Goal: Transaction & Acquisition: Book appointment/travel/reservation

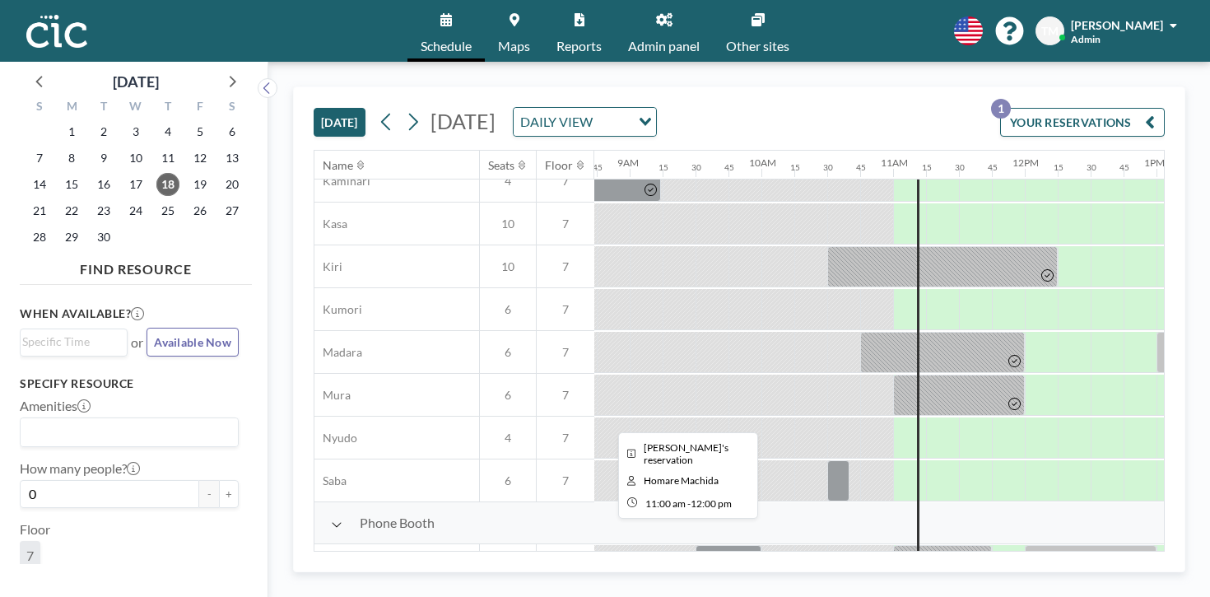
scroll to position [0, 1150]
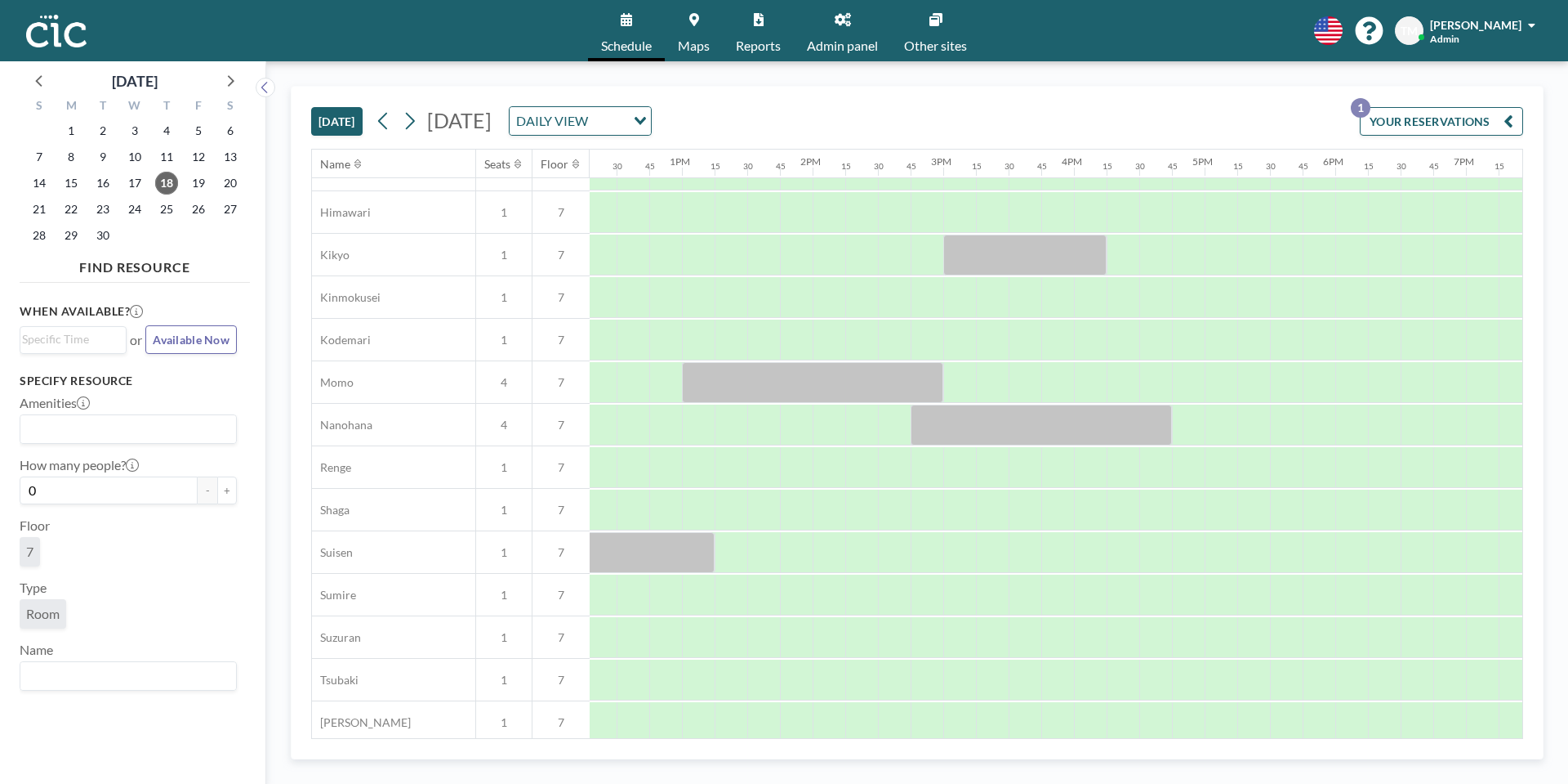
scroll to position [622, 1812]
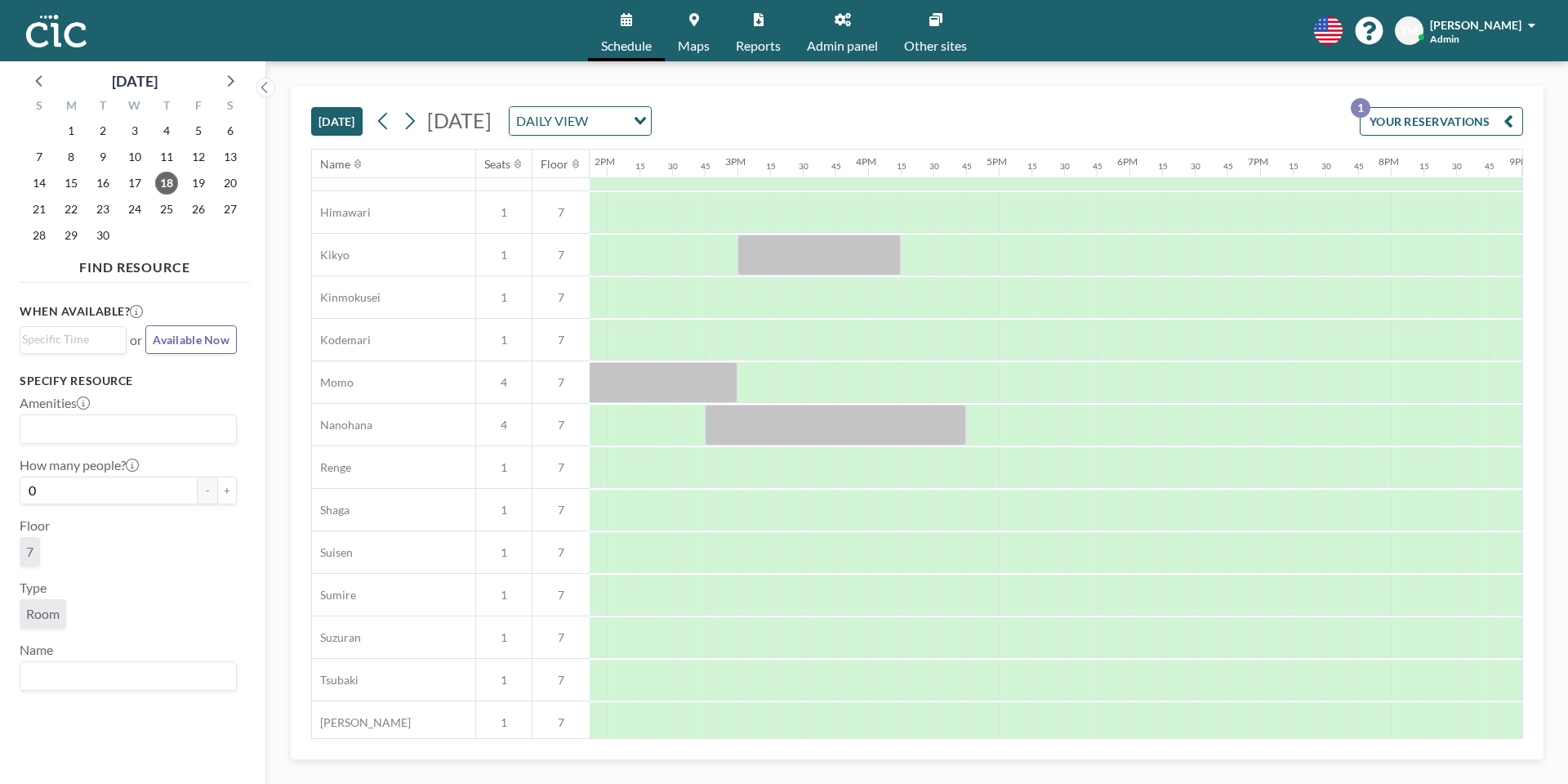
click at [175, 222] on div "2" at bounding box center [167, 235] width 32 height 26
click at [168, 212] on span "25" at bounding box center [166, 208] width 23 height 23
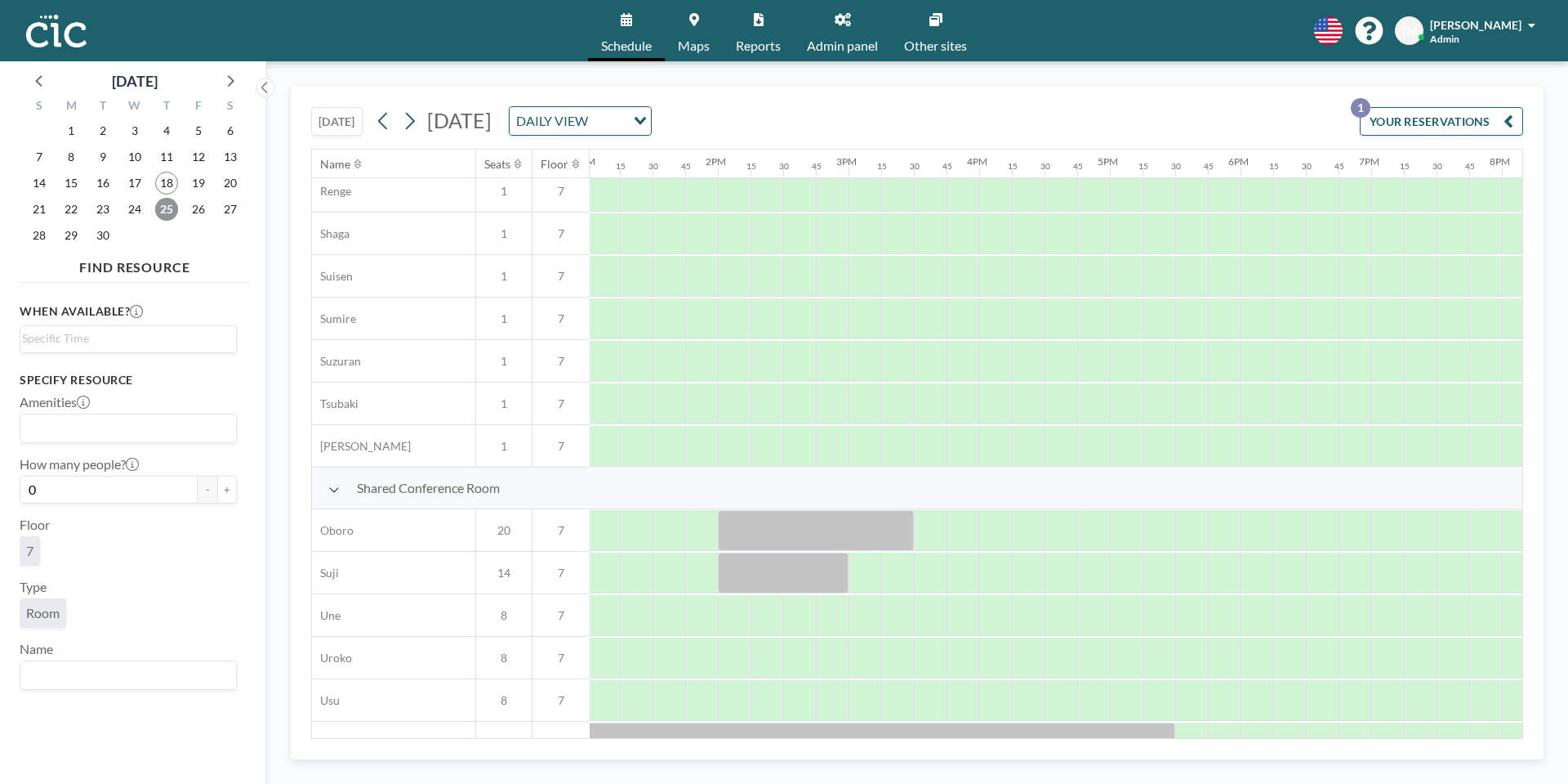
scroll to position [968, 1701]
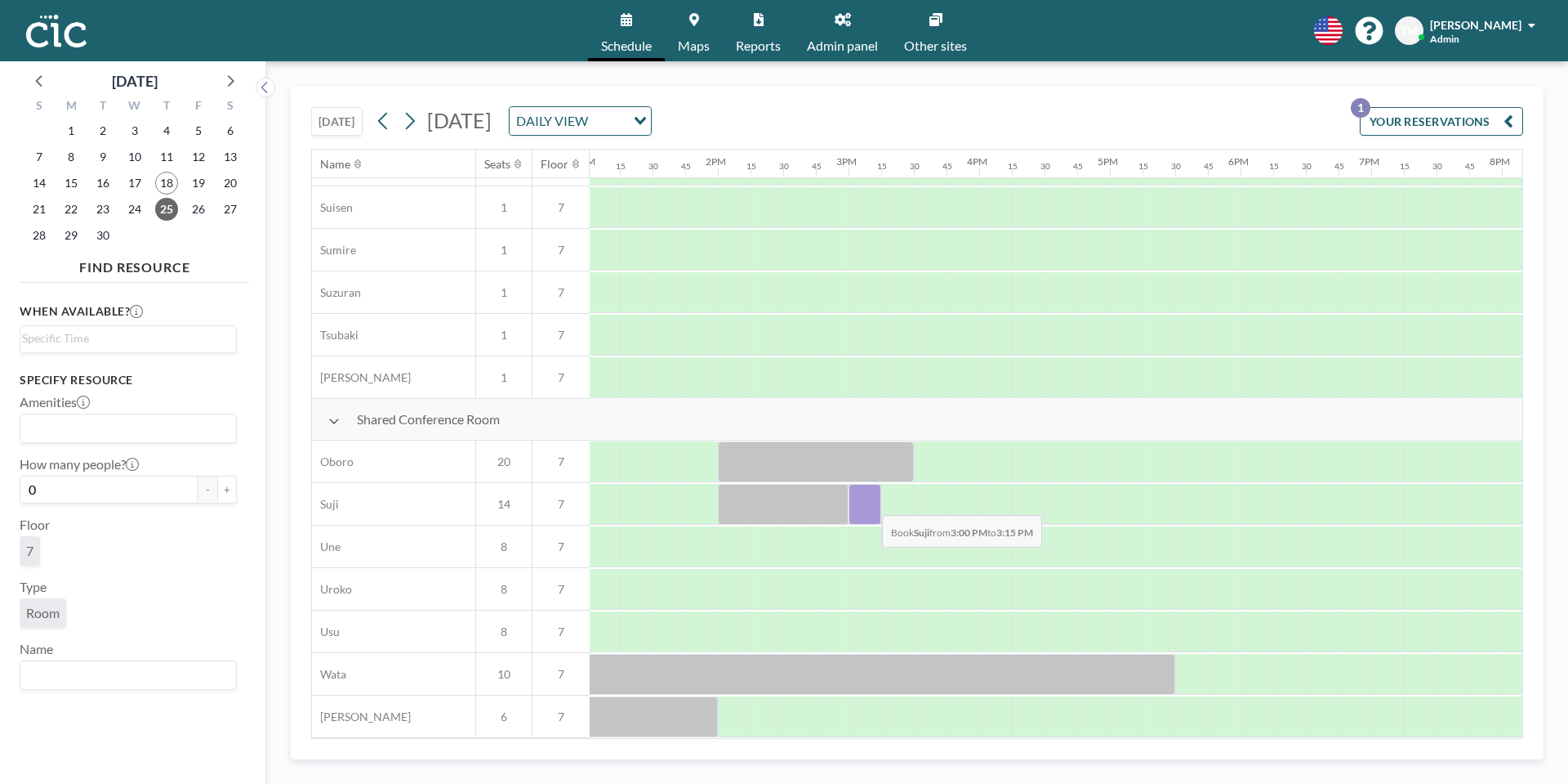
click at [869, 502] on div at bounding box center [865, 503] width 33 height 41
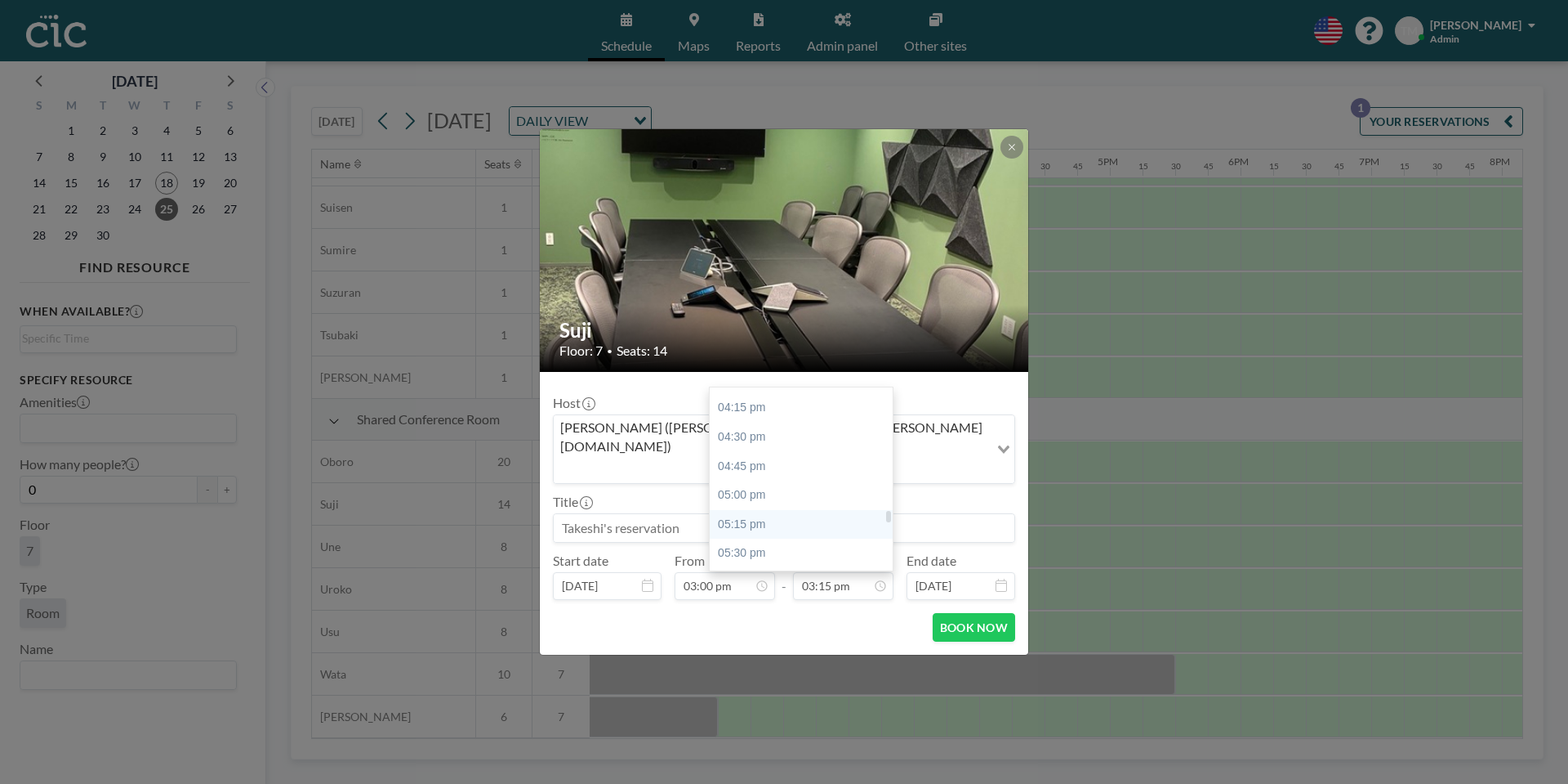
scroll to position [1888, 0]
click at [772, 477] on div "05:00 pm" at bounding box center [801, 492] width 182 height 30
type input "05:00 pm"
click at [719, 514] on input at bounding box center [784, 528] width 460 height 28
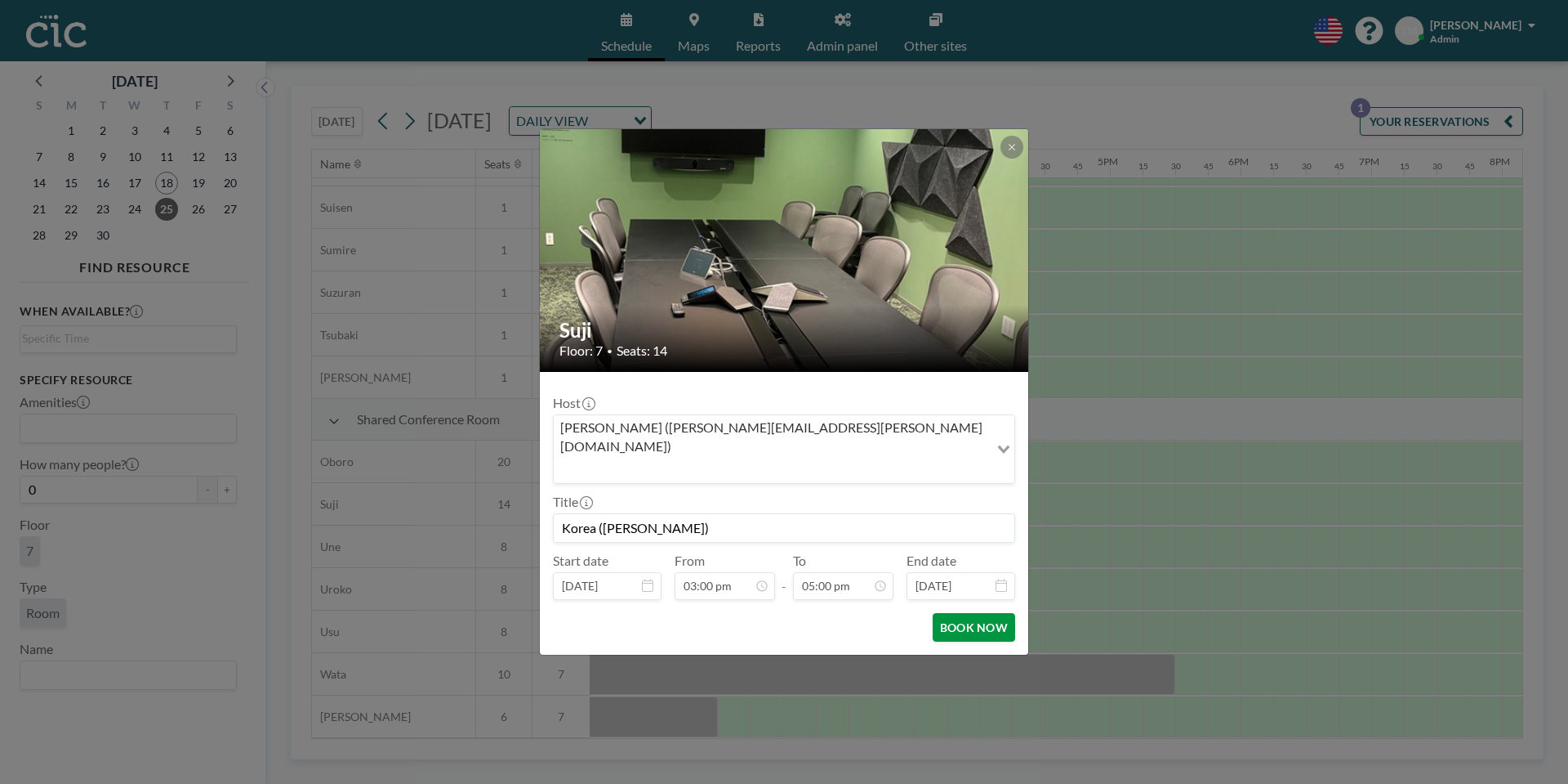
scroll to position [1978, 0]
type input "Korea ([PERSON_NAME])"
click at [964, 613] on button "BOOK NOW" at bounding box center [973, 627] width 82 height 29
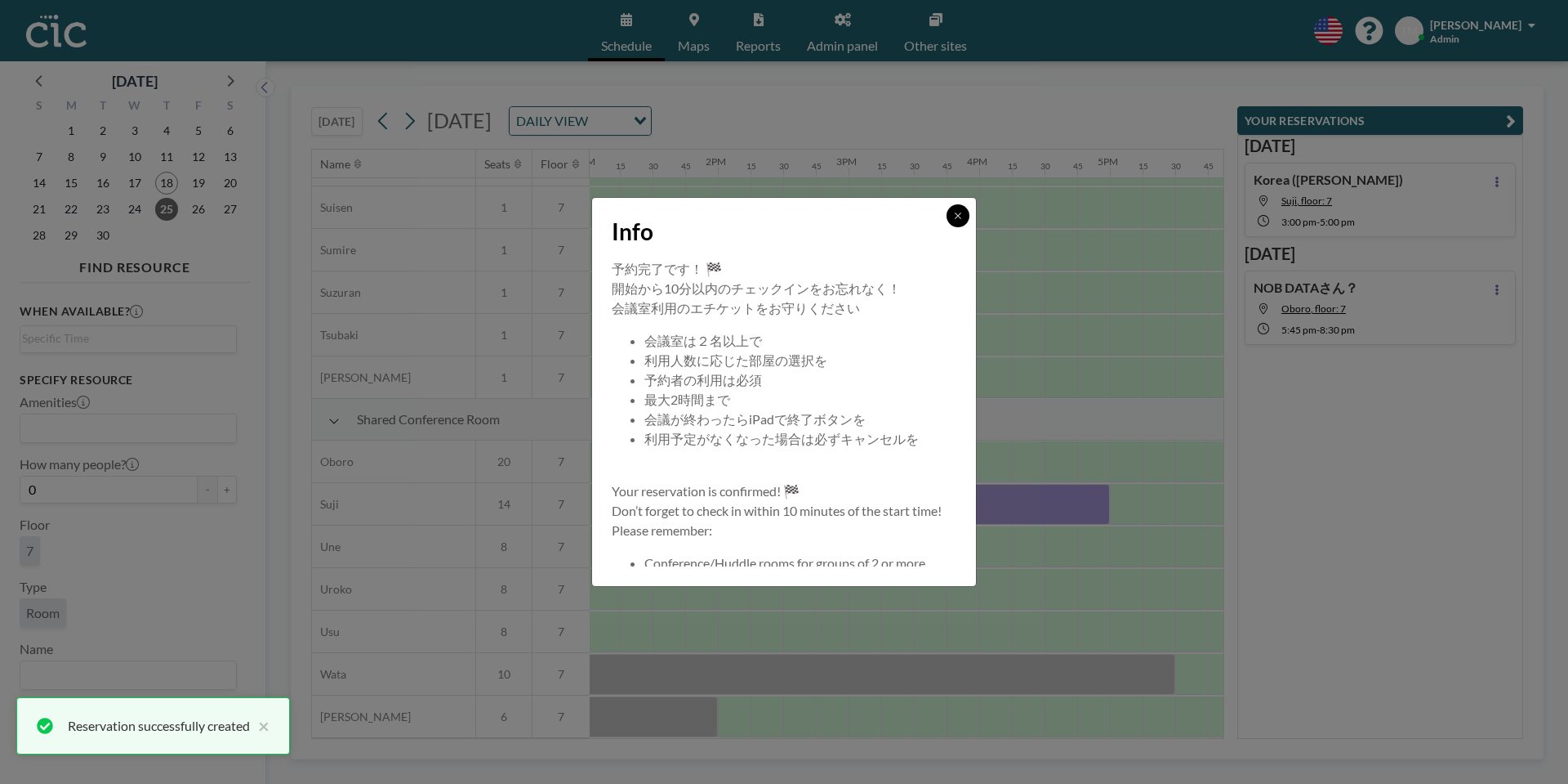
click at [960, 218] on icon at bounding box center [958, 215] width 10 height 10
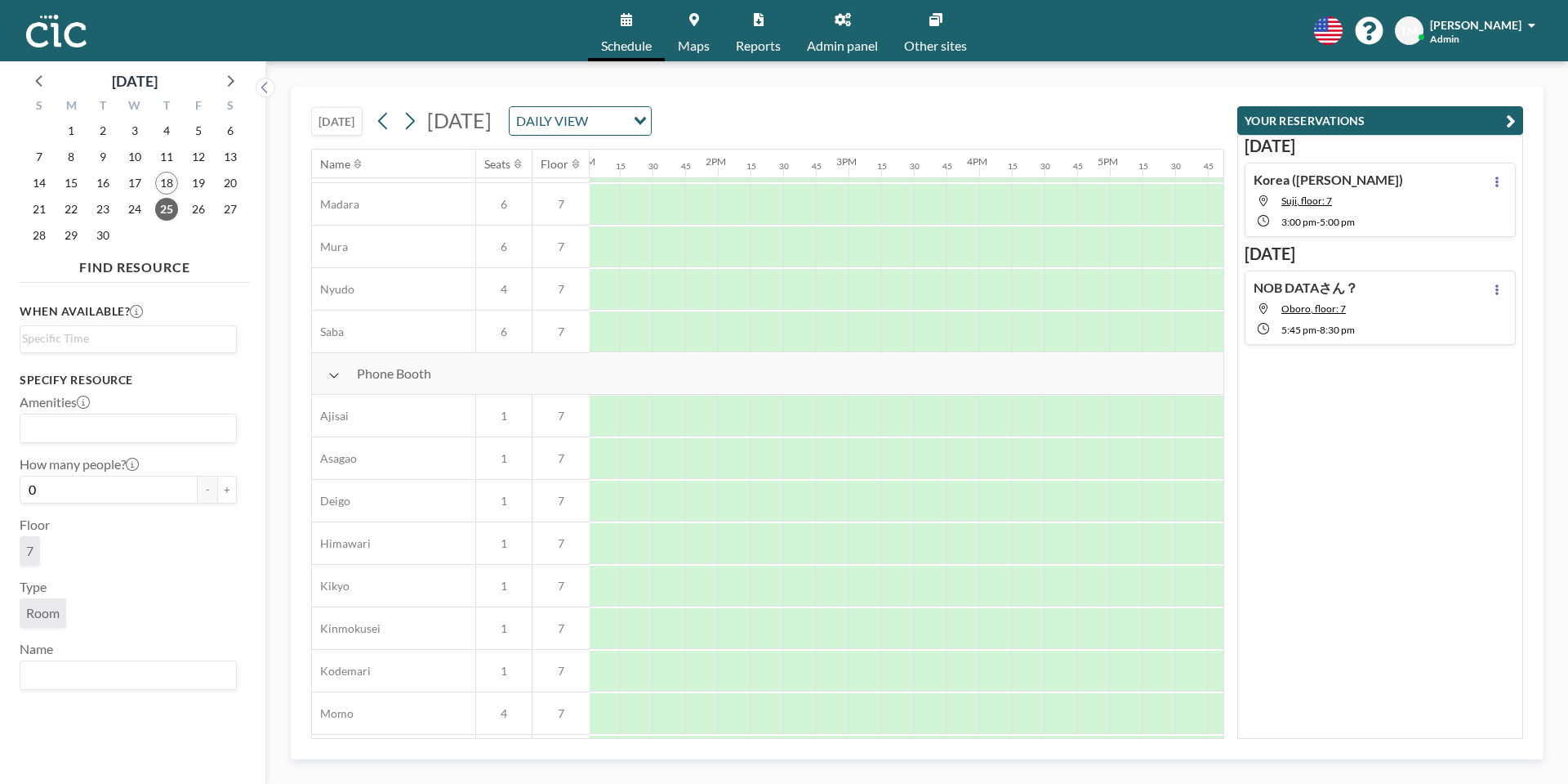
scroll to position [0, 1701]
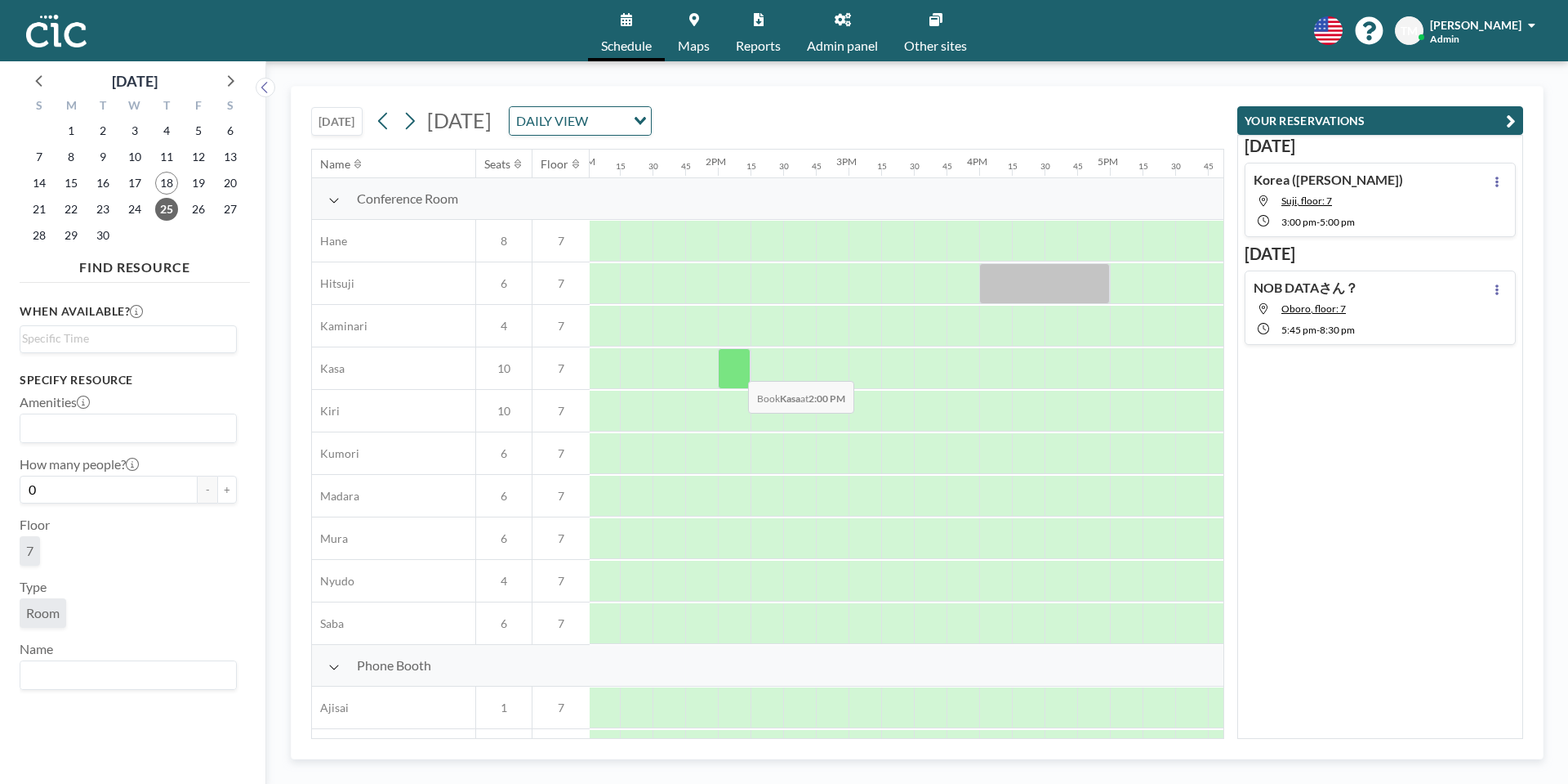
click at [735, 368] on div at bounding box center [734, 368] width 33 height 41
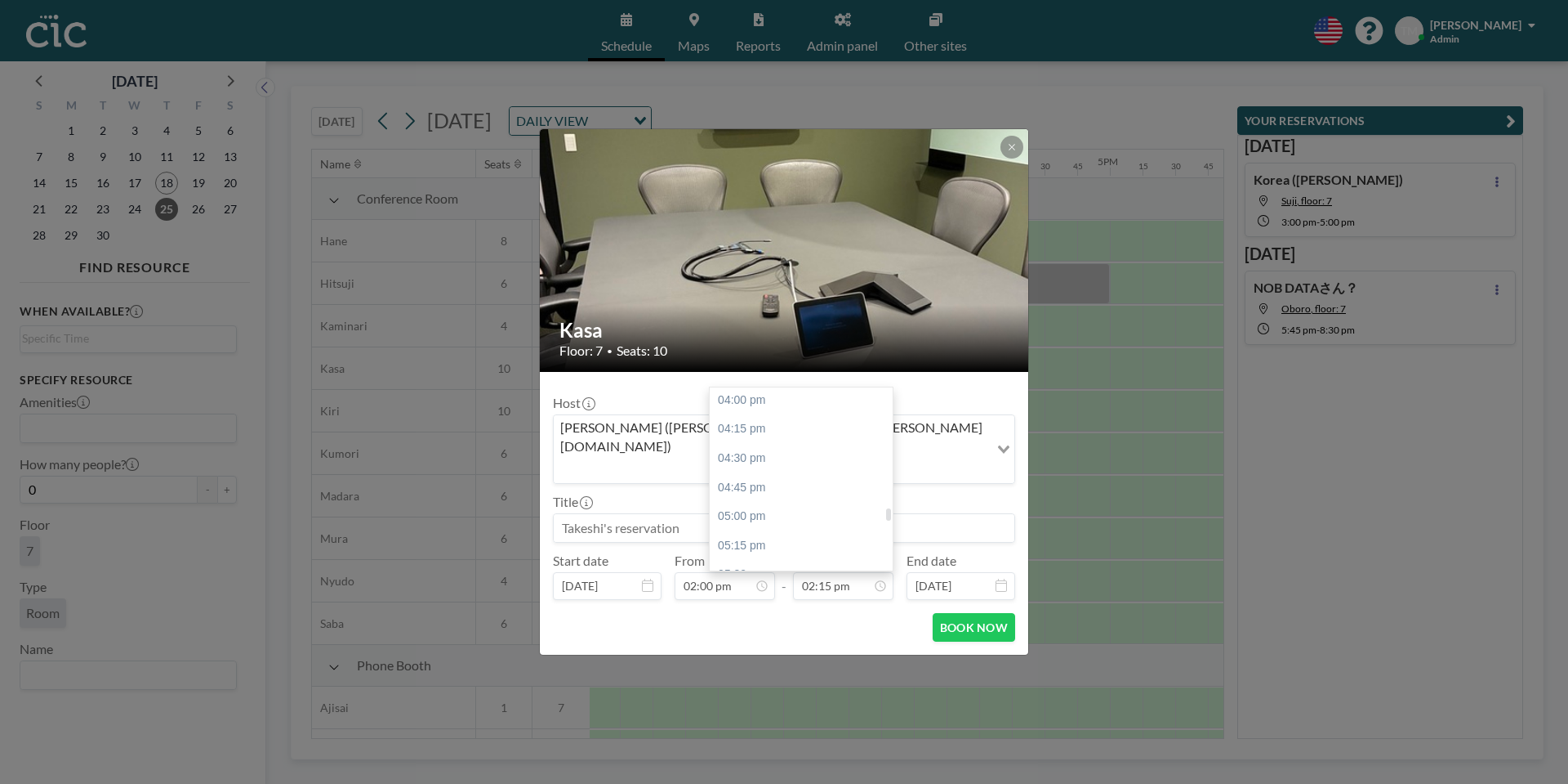
scroll to position [1851, 0]
click at [750, 400] on div "04:00 pm" at bounding box center [801, 413] width 182 height 30
type input "04:00 pm"
click at [631, 514] on input at bounding box center [784, 528] width 460 height 28
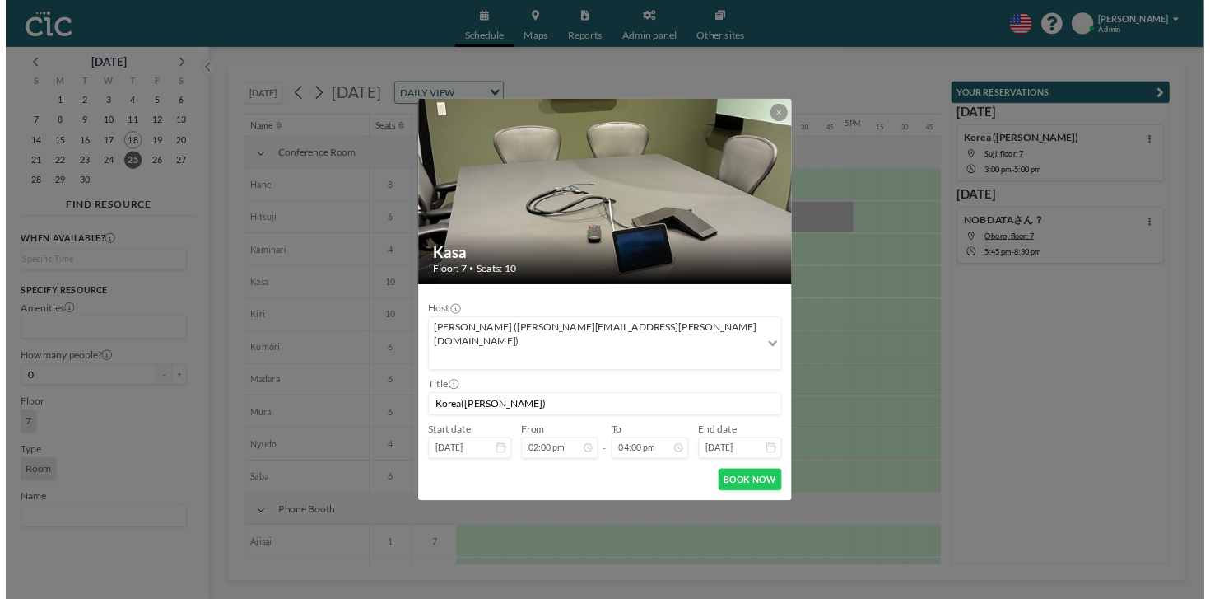
scroll to position [1641, 0]
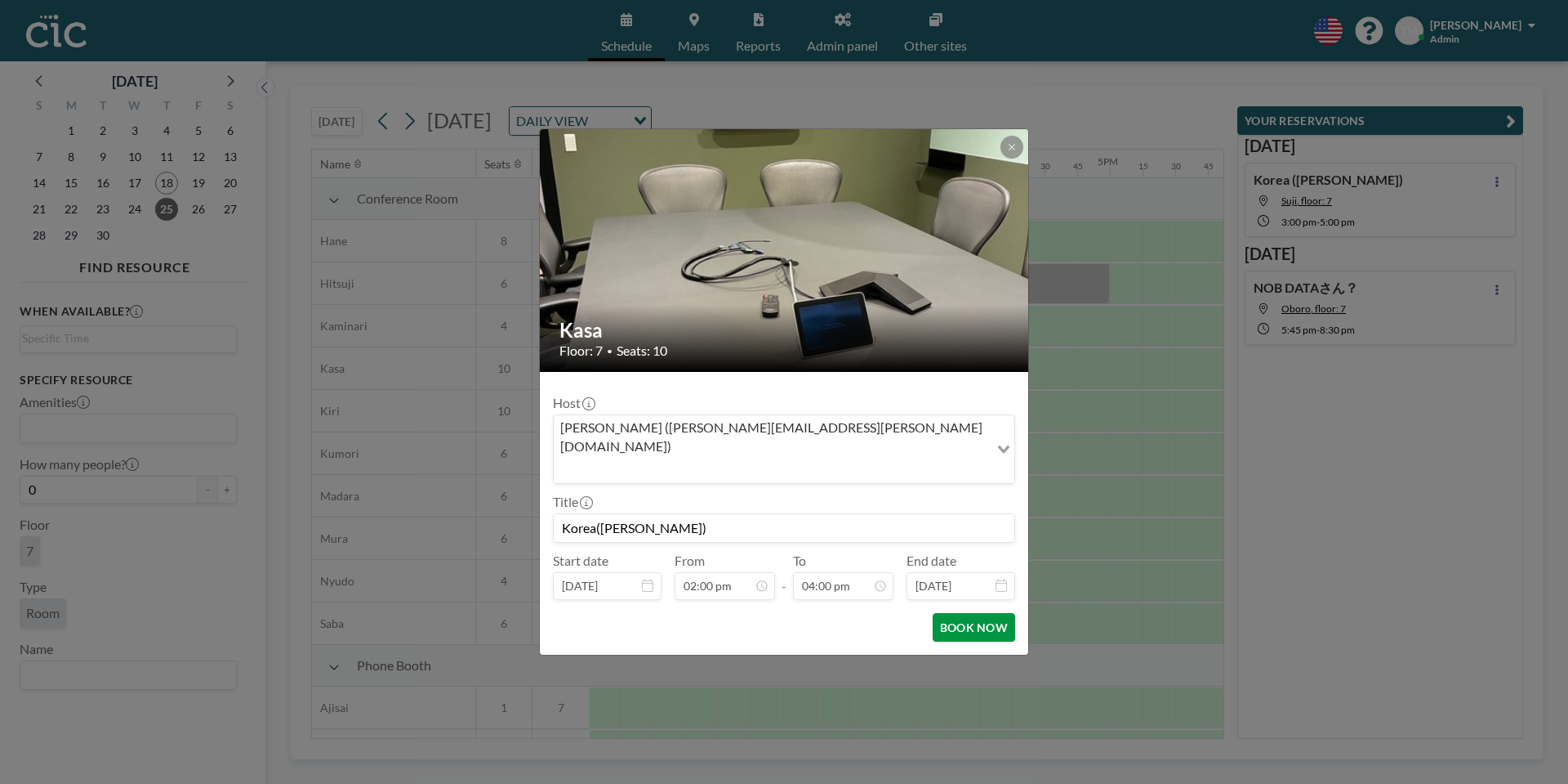
type input "Korea([PERSON_NAME])"
click at [973, 613] on button "BOOK NOW" at bounding box center [973, 627] width 82 height 29
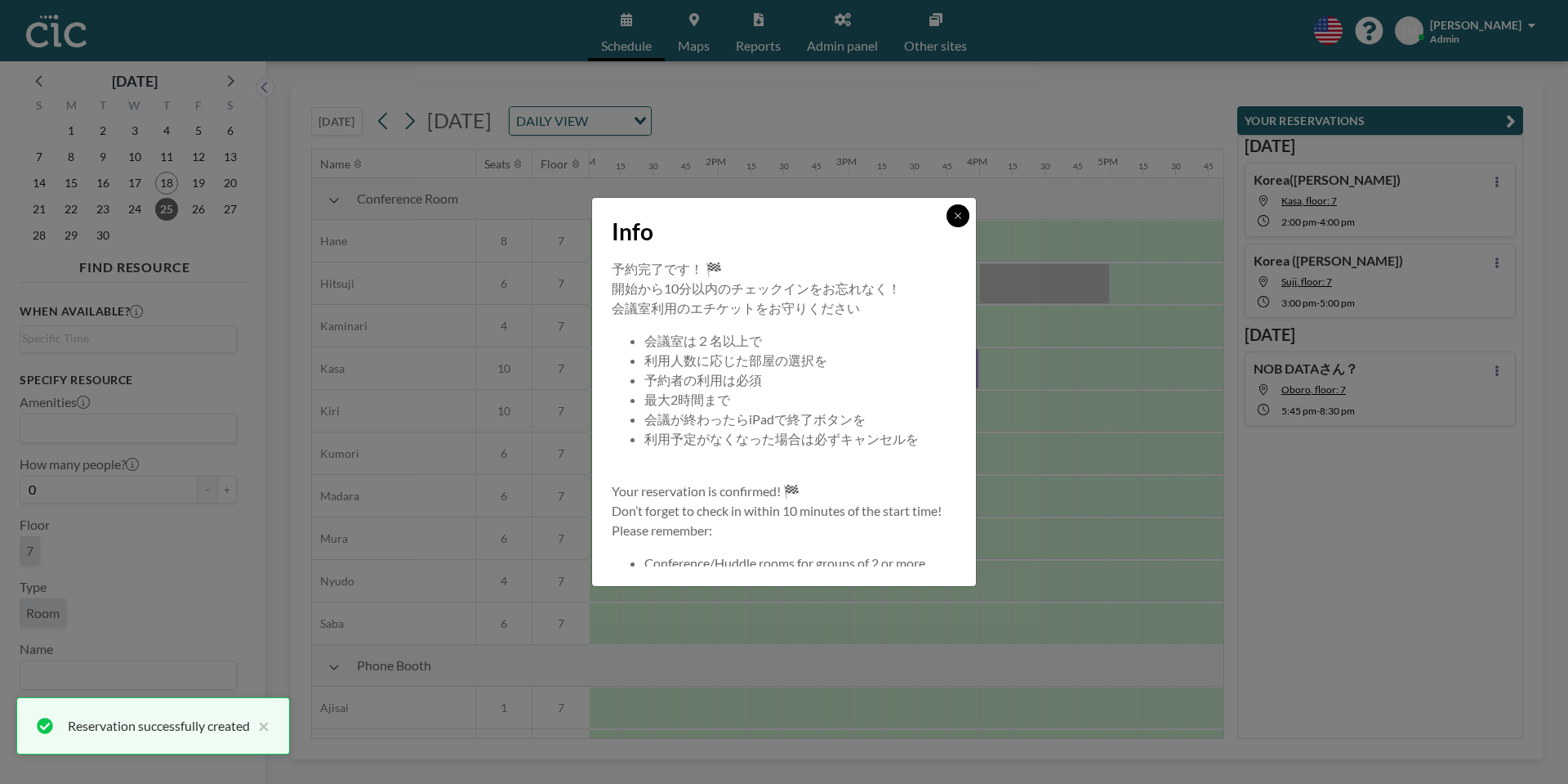
click at [960, 218] on icon at bounding box center [958, 215] width 10 height 10
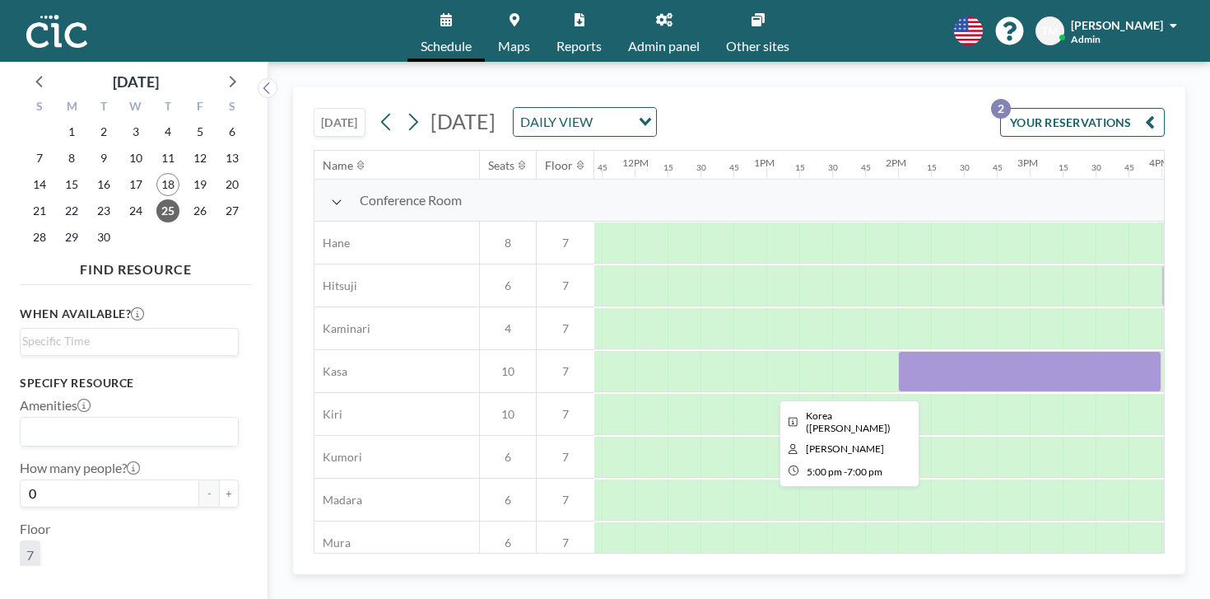
scroll to position [0, 1536]
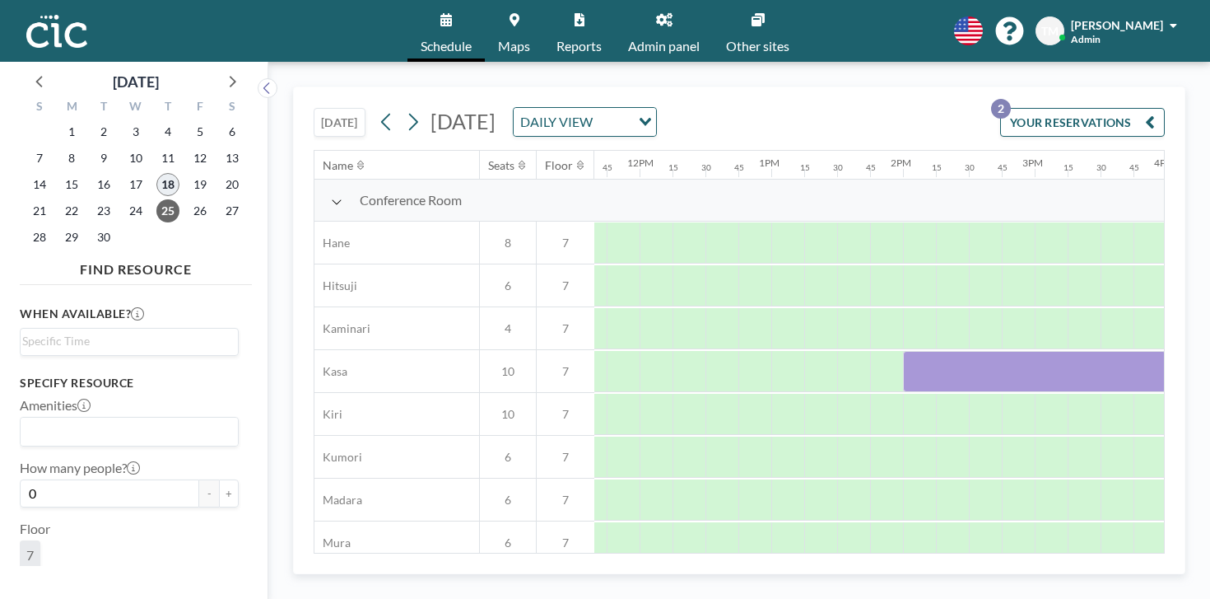
click at [156, 173] on span "18" at bounding box center [167, 184] width 23 height 23
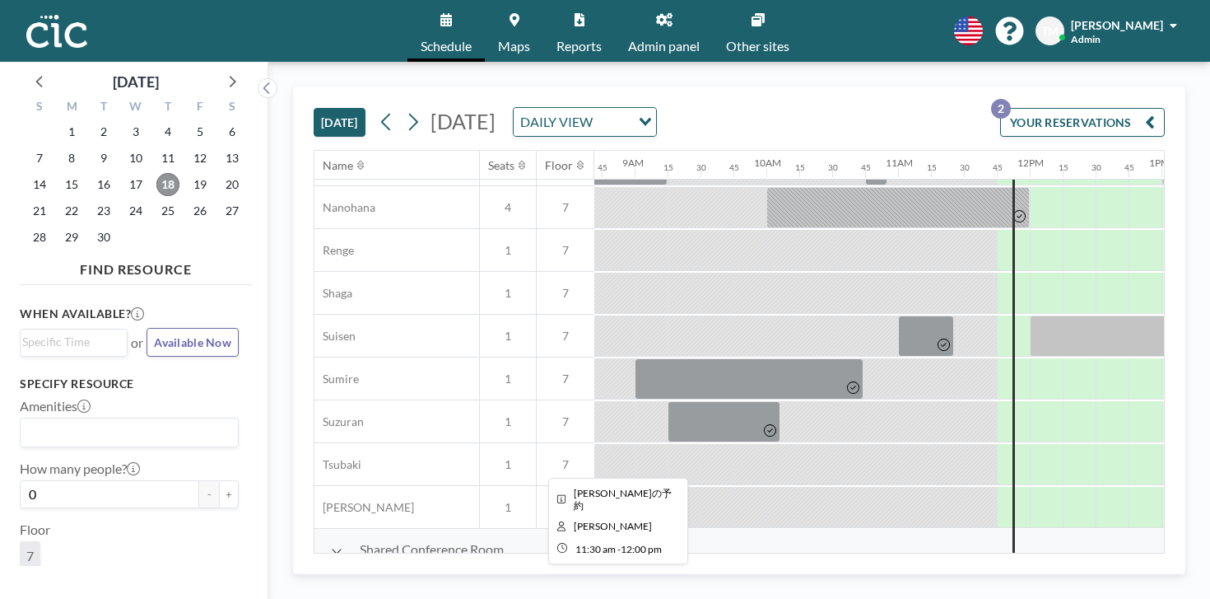
scroll to position [848, 1139]
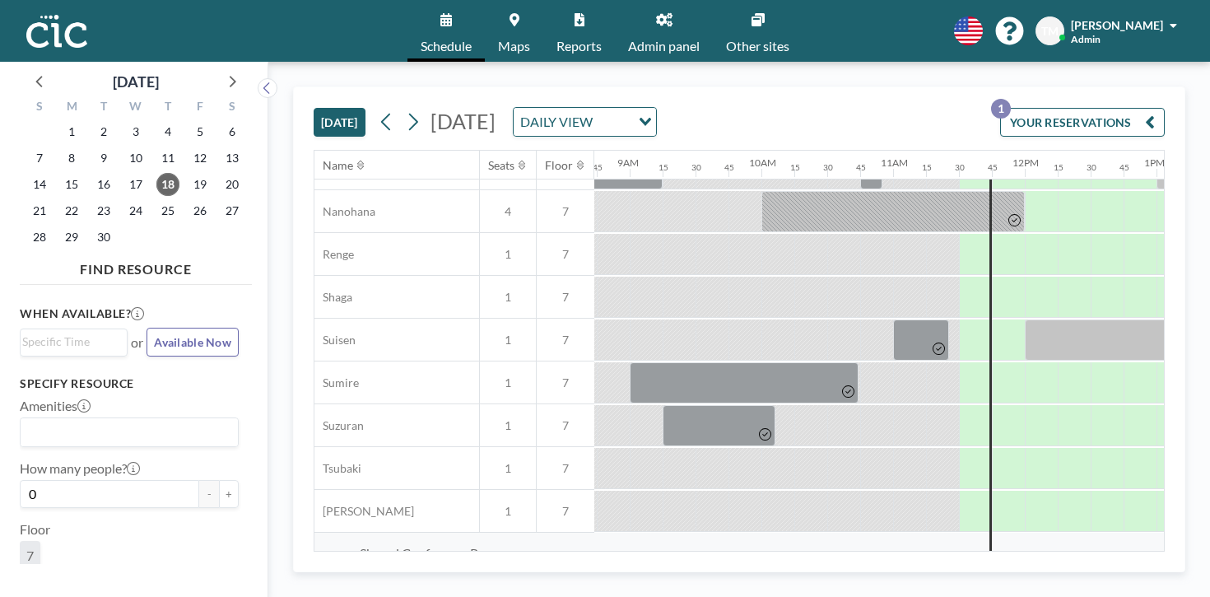
scroll to position [850, 1150]
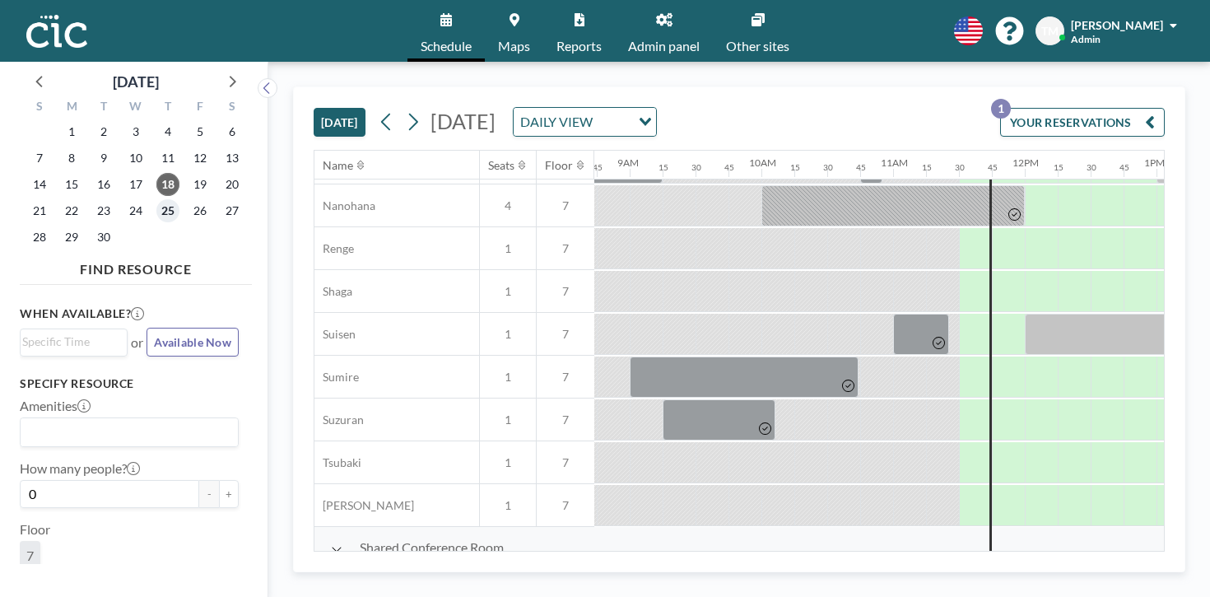
click at [156, 199] on span "25" at bounding box center [167, 210] width 23 height 23
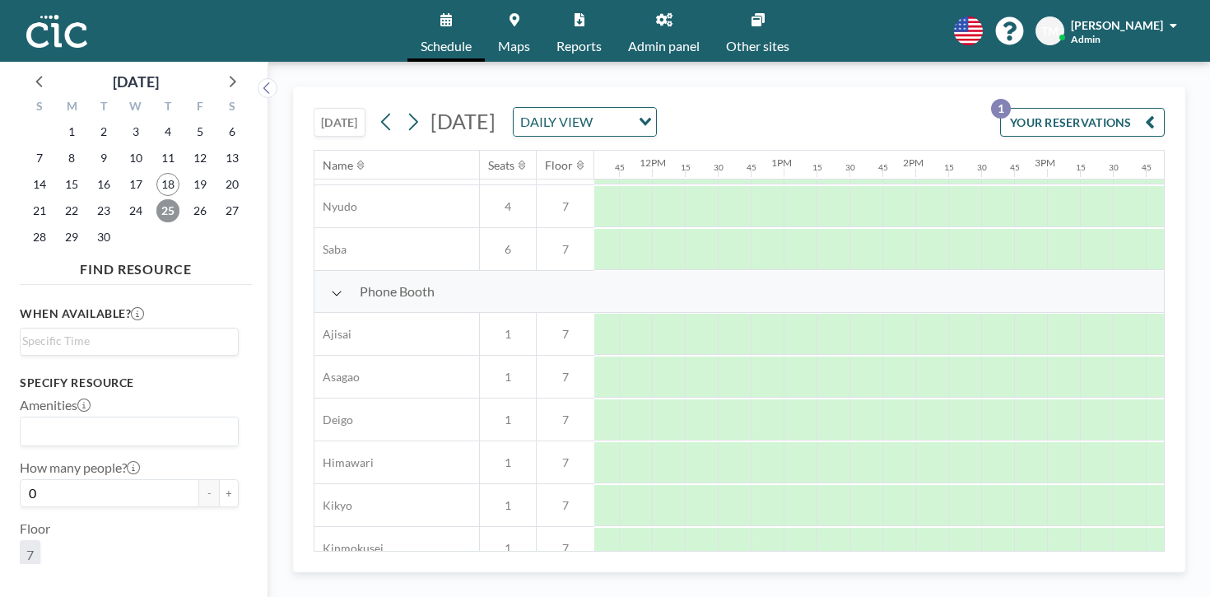
scroll to position [0, 1523]
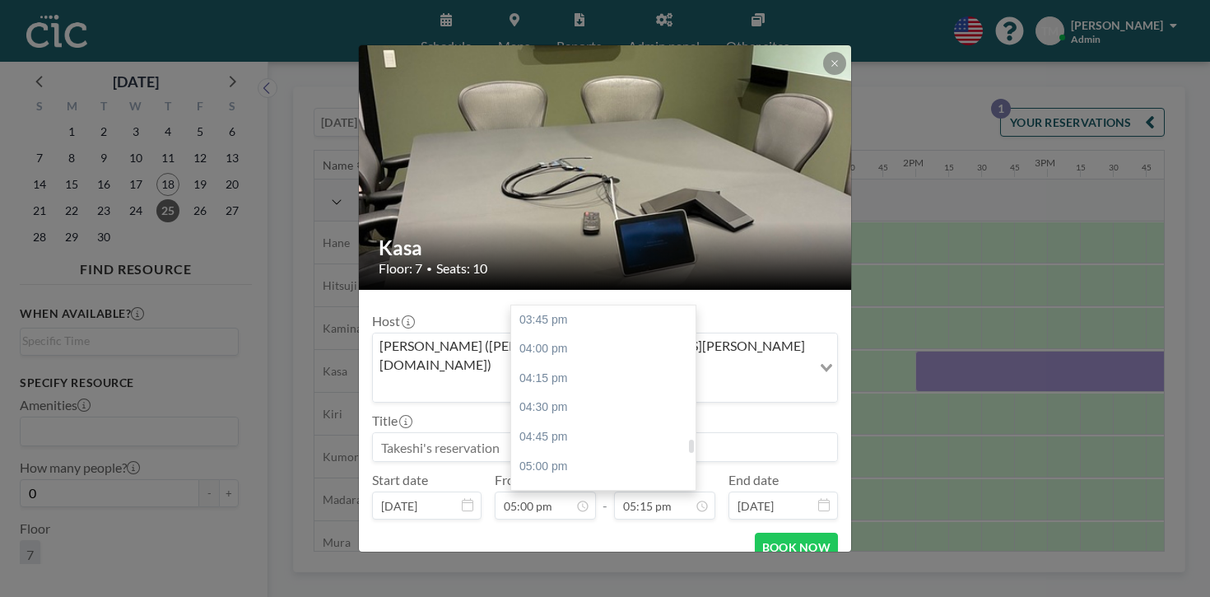
scroll to position [1848, 0]
type input "07:00 pm"
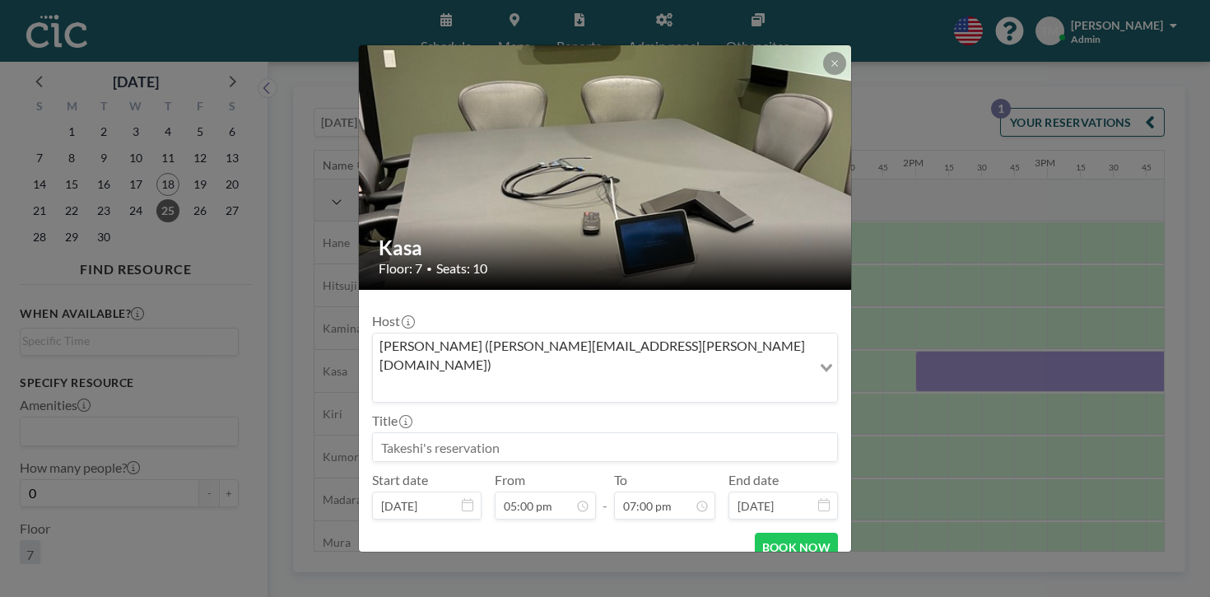
click at [500, 433] on input at bounding box center [605, 447] width 464 height 28
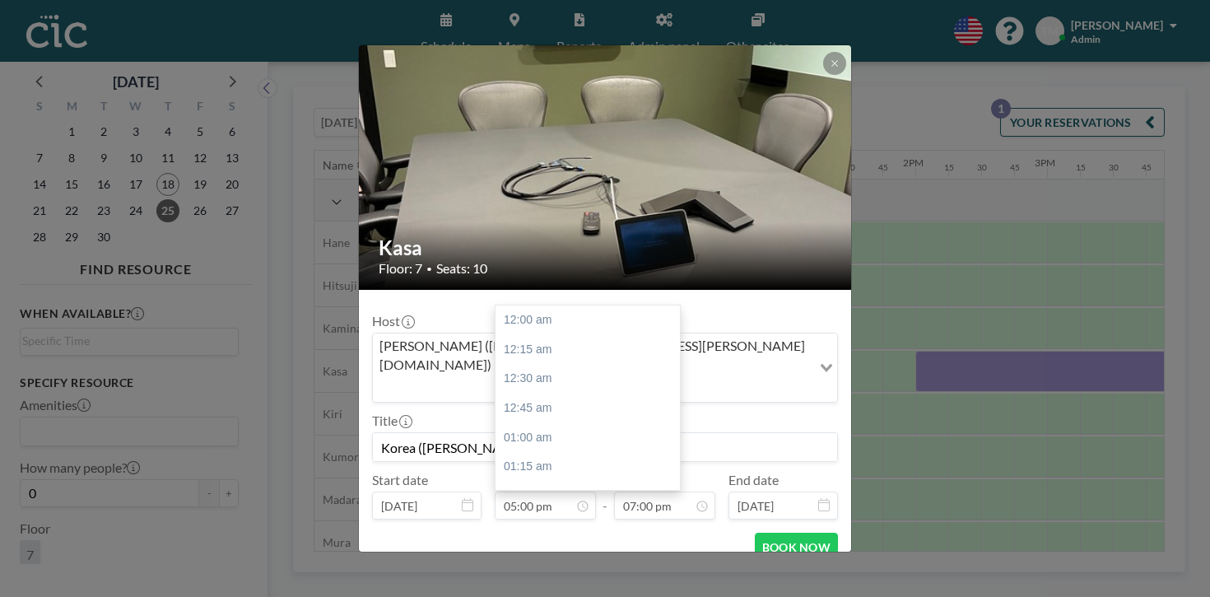
scroll to position [1788, 0]
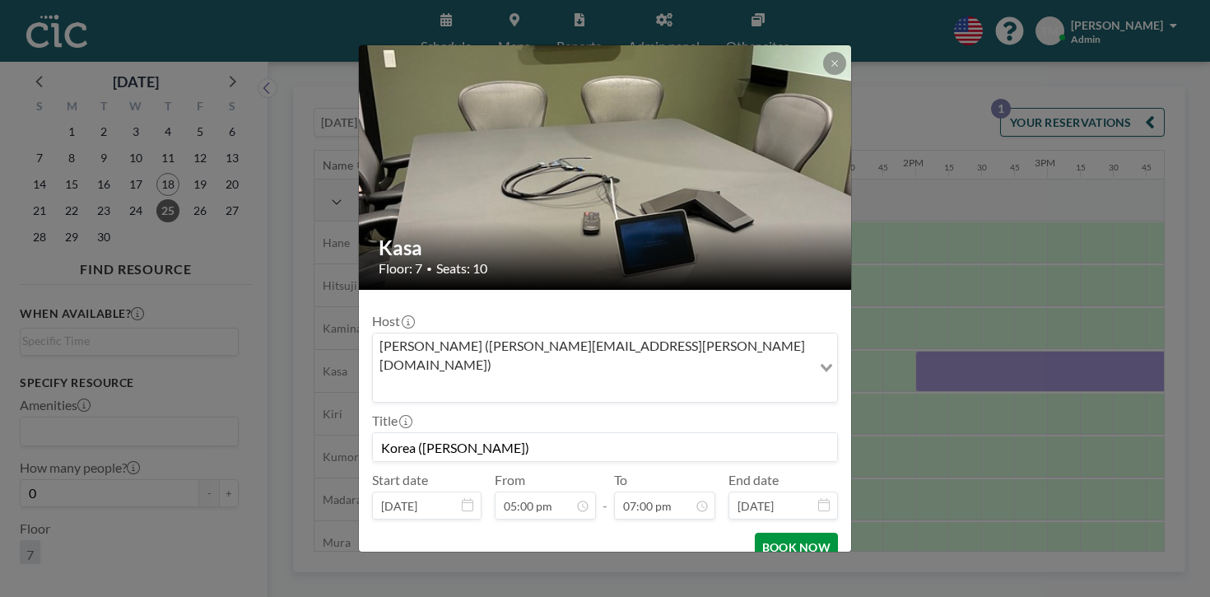
type input "Korea ([PERSON_NAME])"
click at [767, 533] on button "BOOK NOW" at bounding box center [796, 547] width 83 height 29
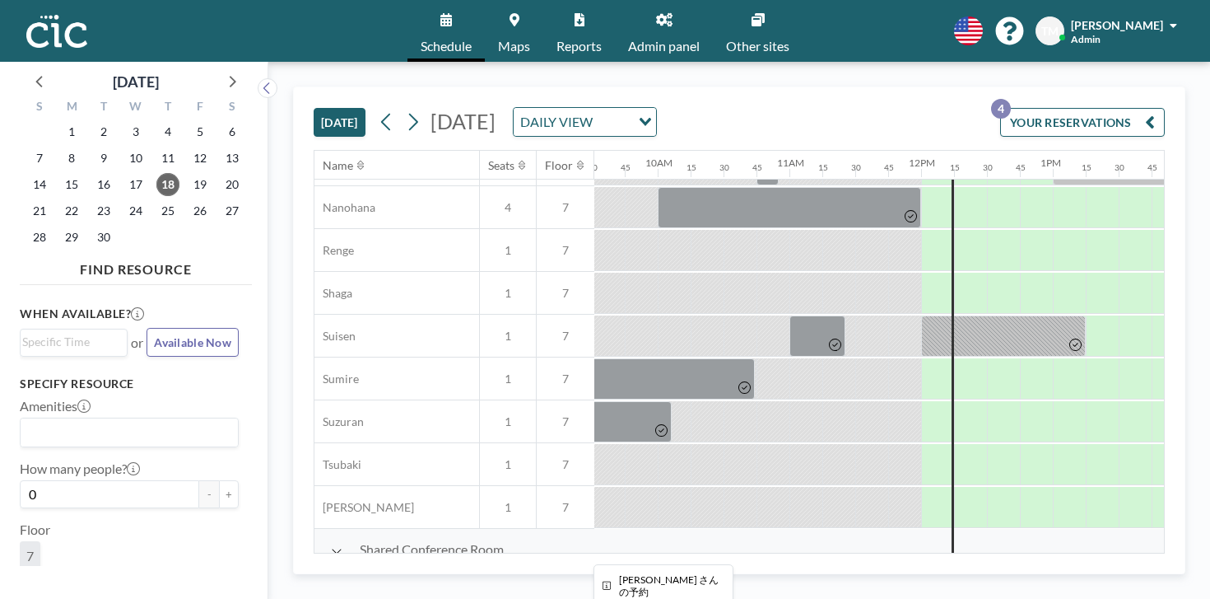
scroll to position [848, 1255]
click at [954, 571] on div at bounding box center [970, 591] width 33 height 41
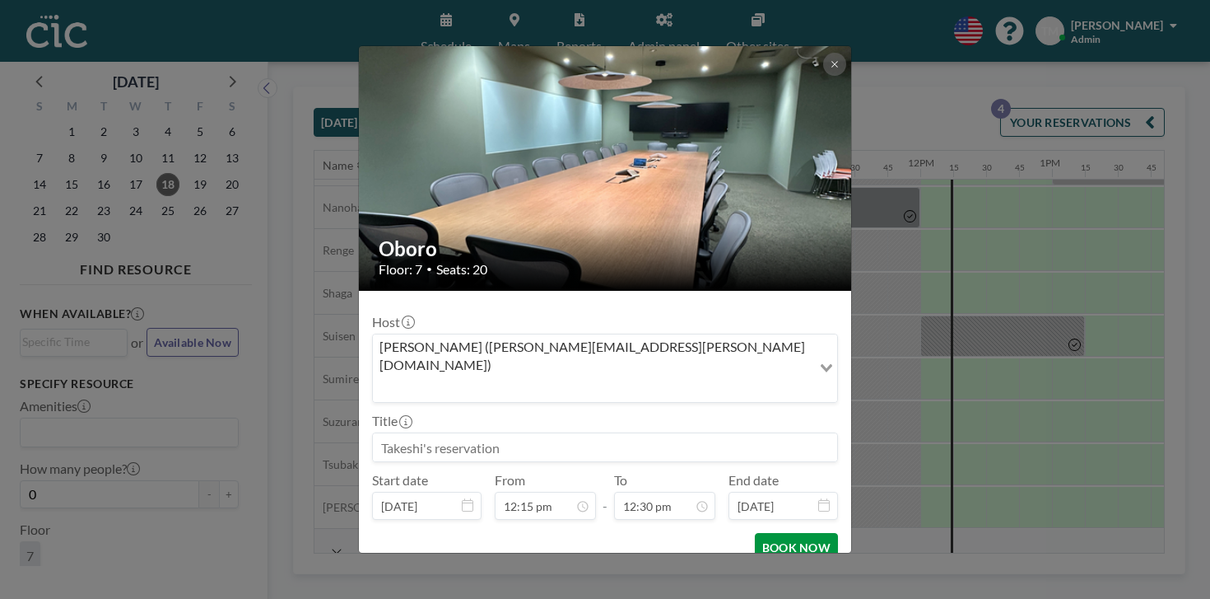
click at [755, 533] on button "BOOK NOW" at bounding box center [796, 547] width 83 height 29
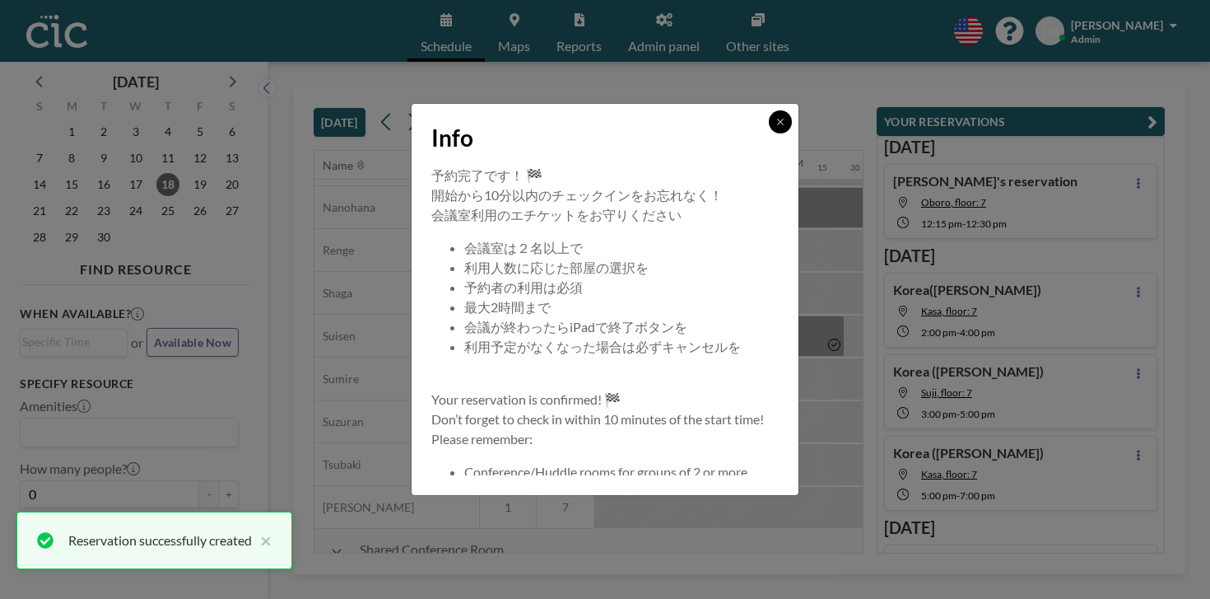
click at [777, 124] on icon at bounding box center [780, 122] width 6 height 6
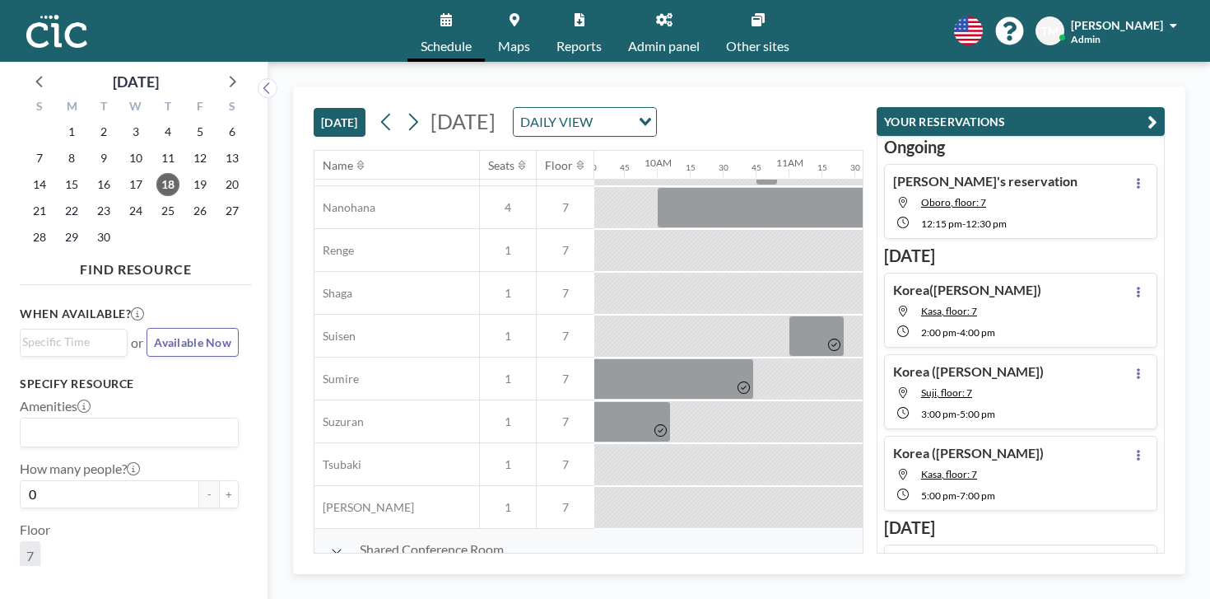
click at [314, 108] on button "[DATE]" at bounding box center [340, 122] width 52 height 29
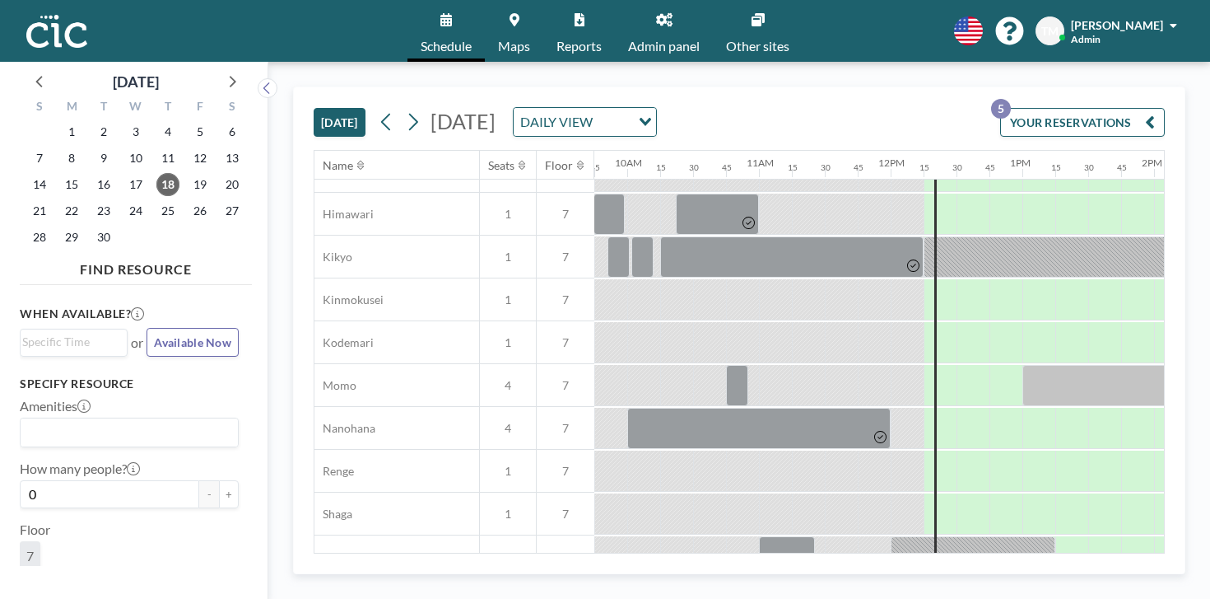
scroll to position [848, 1285]
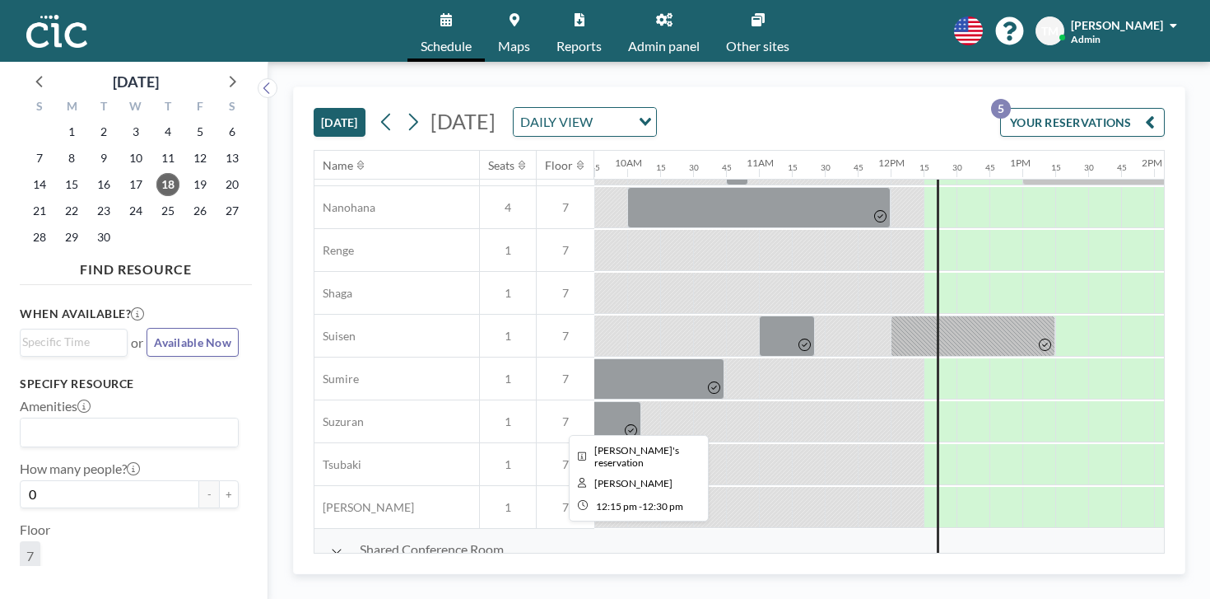
click at [924, 571] on div at bounding box center [940, 591] width 33 height 41
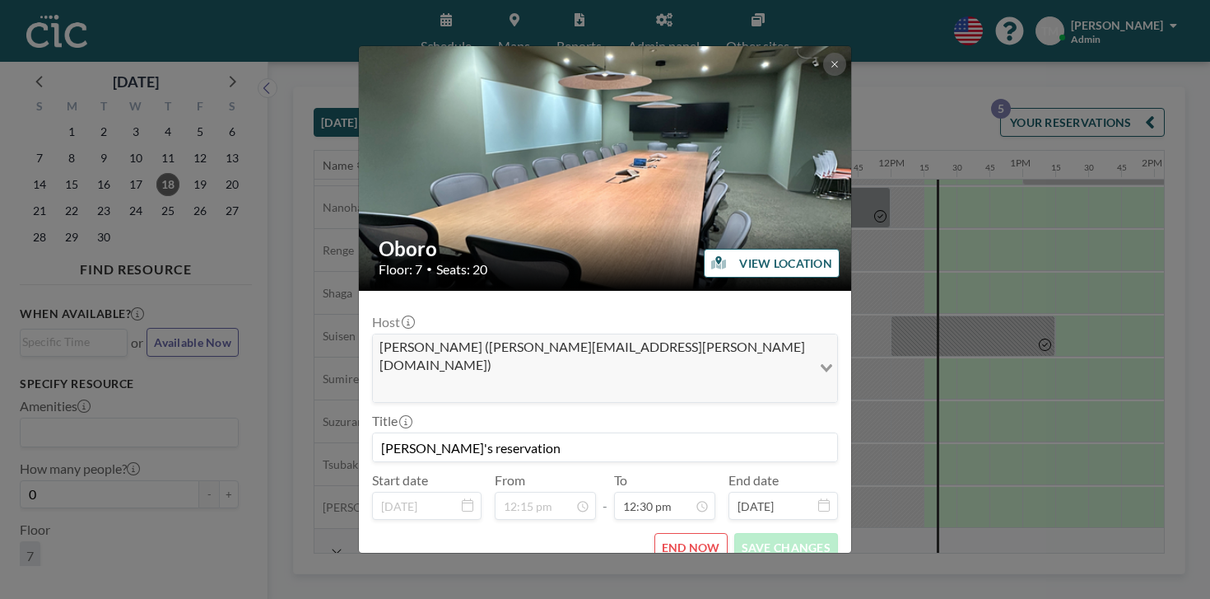
scroll to position [1314, 0]
click at [680, 533] on button "END NOW" at bounding box center [691, 547] width 73 height 29
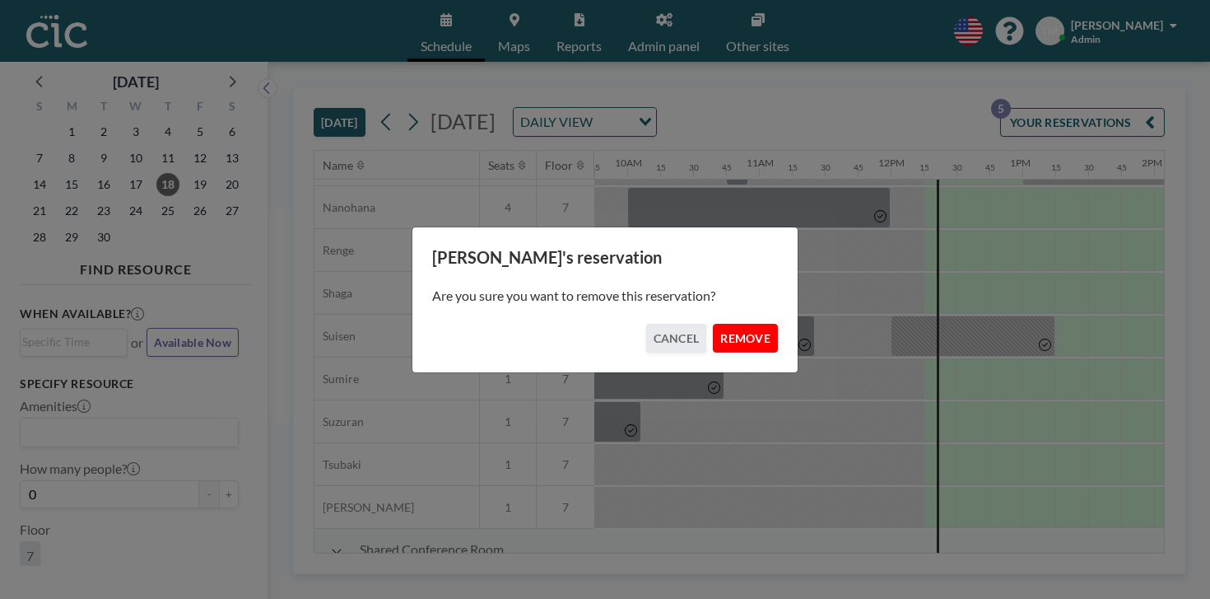
click at [713, 329] on button "REMOVE" at bounding box center [745, 338] width 65 height 29
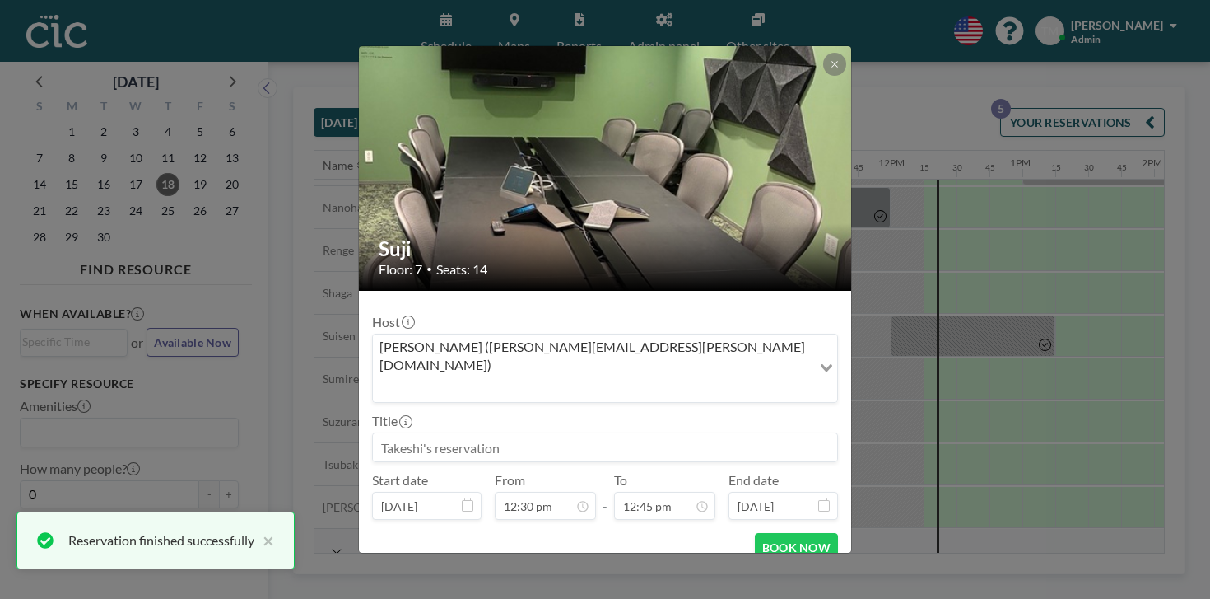
click at [533, 433] on input at bounding box center [605, 447] width 464 height 28
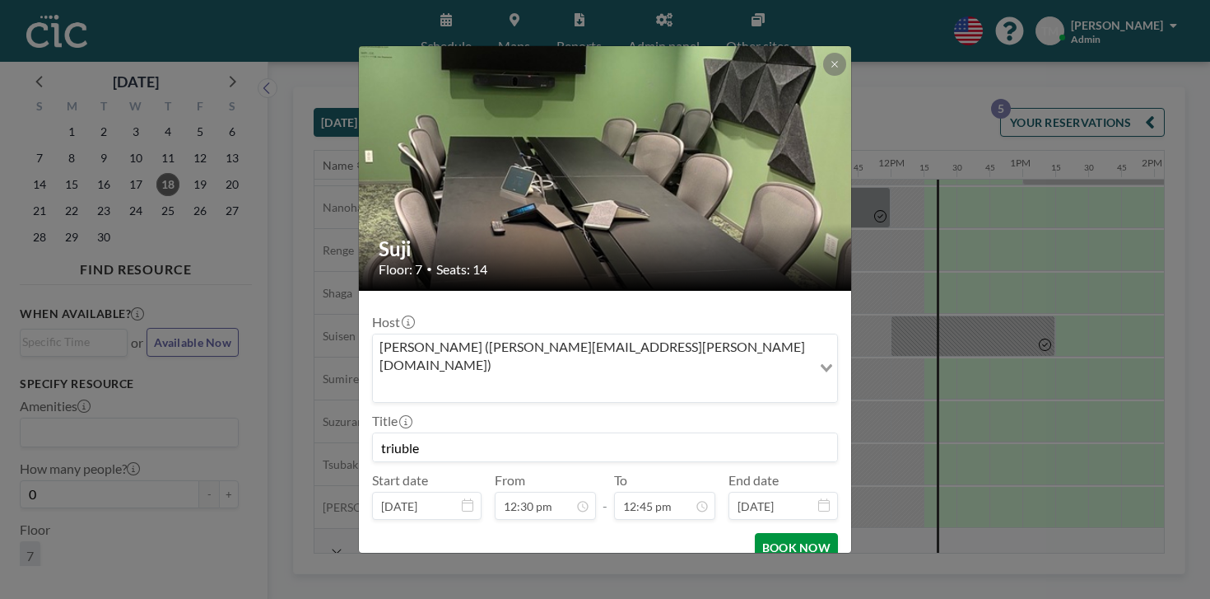
type input "triuble"
click at [755, 533] on button "BOOK NOW" at bounding box center [796, 547] width 83 height 29
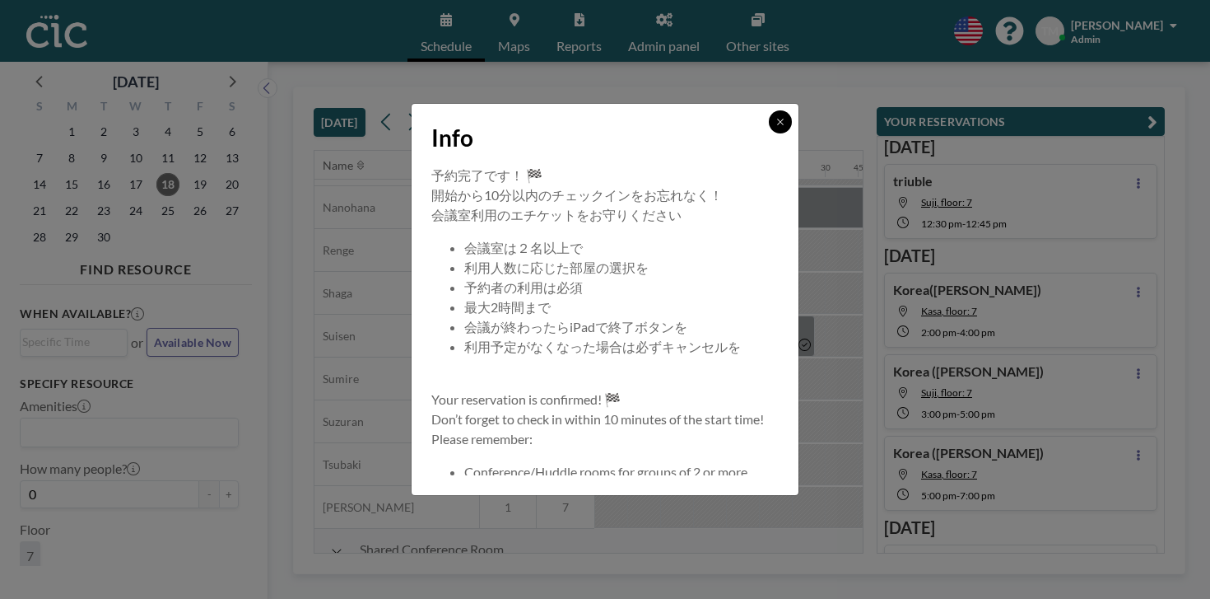
click at [769, 133] on button at bounding box center [780, 121] width 23 height 23
